Goal: Task Accomplishment & Management: Manage account settings

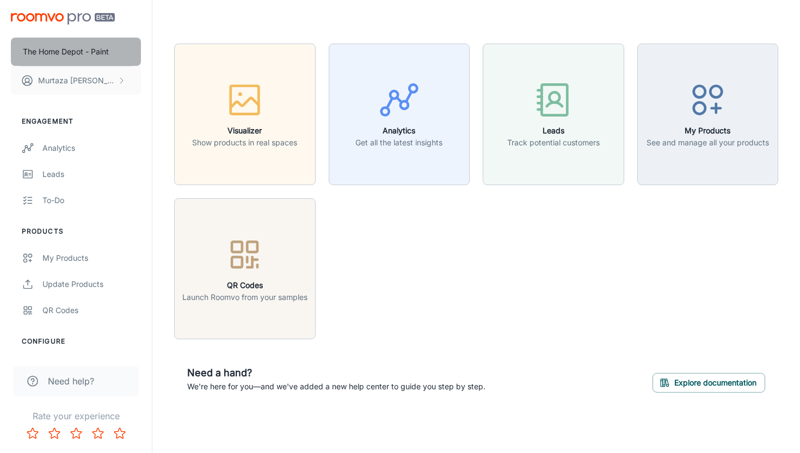
click at [81, 43] on button "The Home Depot - Paint" at bounding box center [76, 52] width 130 height 28
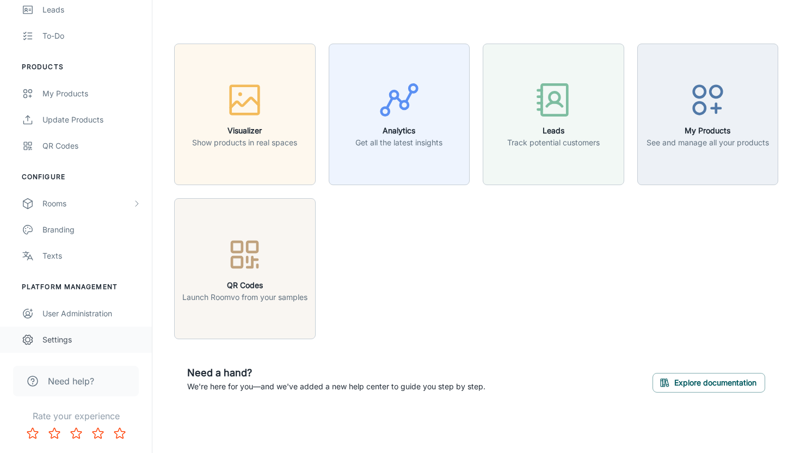
click at [68, 337] on div "Settings" at bounding box center [91, 340] width 99 height 12
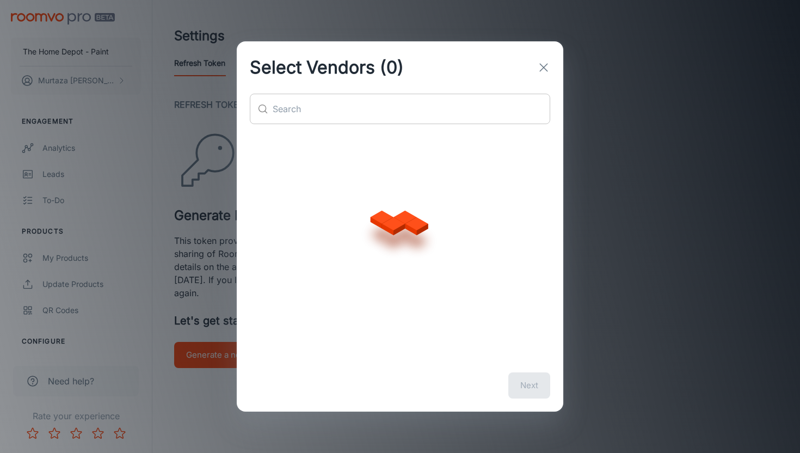
click at [423, 106] on input "text" at bounding box center [412, 109] width 278 height 30
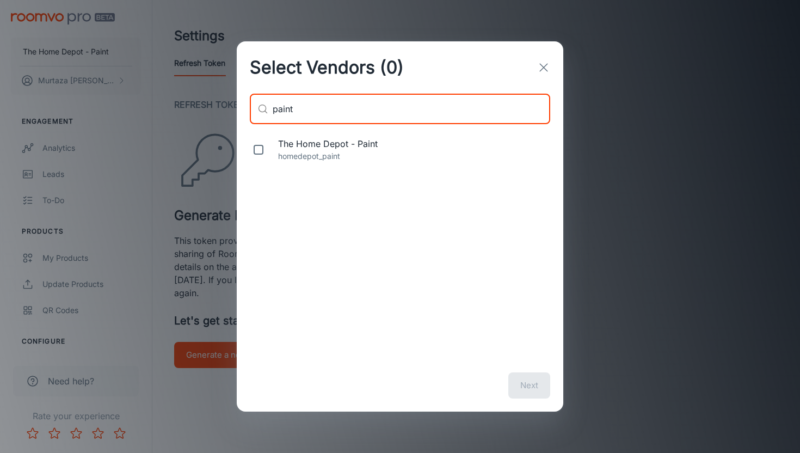
type input "paint"
click at [365, 154] on p "homedepot_paint" at bounding box center [412, 156] width 268 height 12
checkbox input "true"
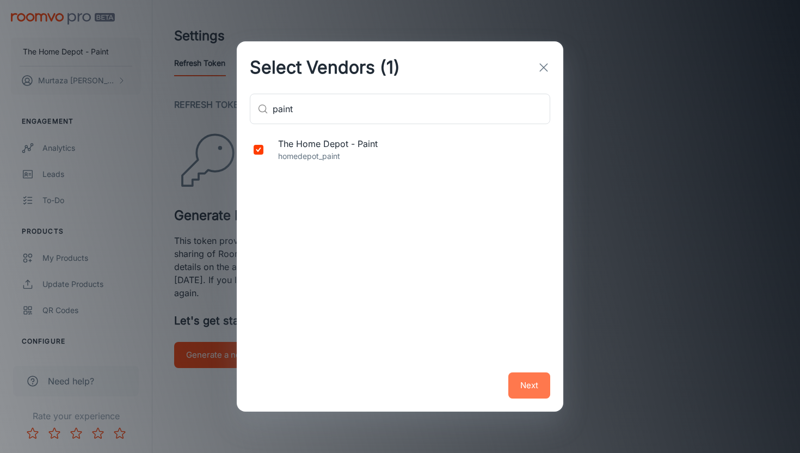
click at [533, 378] on button "Next" at bounding box center [530, 385] width 42 height 26
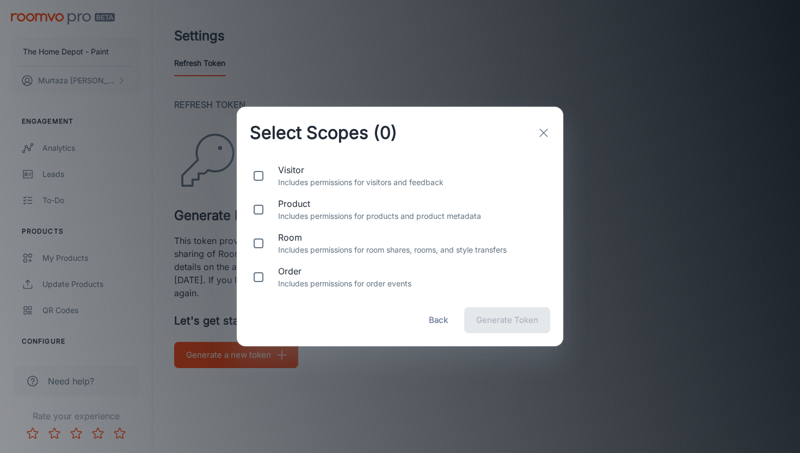
click at [291, 166] on span "visitor" at bounding box center [412, 169] width 268 height 13
checkbox input "true"
click at [296, 234] on span "room" at bounding box center [412, 237] width 268 height 13
checkbox input "true"
click at [499, 316] on span "Generate Token" at bounding box center [507, 320] width 62 height 14
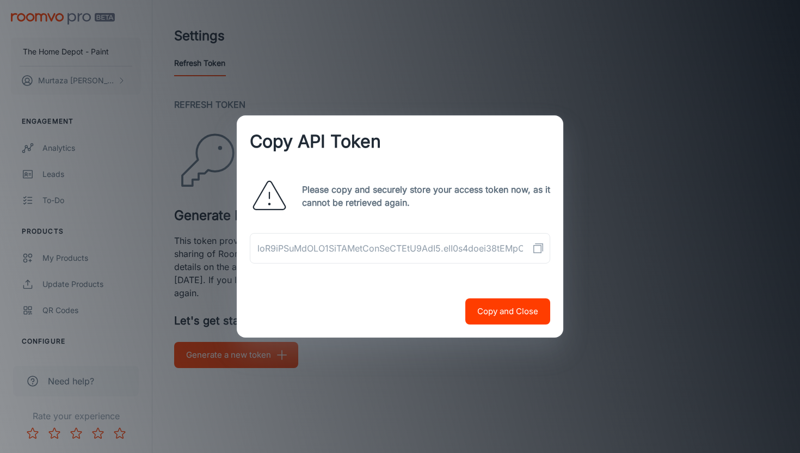
click at [534, 252] on icon "Copy API Token" at bounding box center [538, 248] width 13 height 13
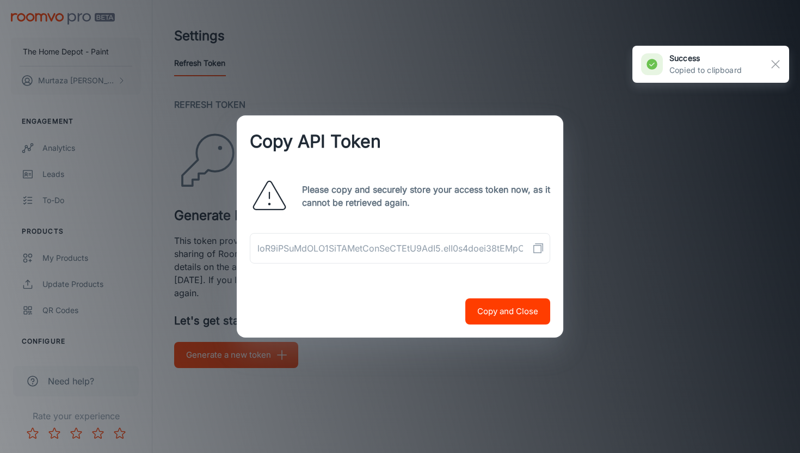
click at [535, 250] on icon "Copy API Token" at bounding box center [538, 248] width 13 height 13
